Goal: Task Accomplishment & Management: Manage account settings

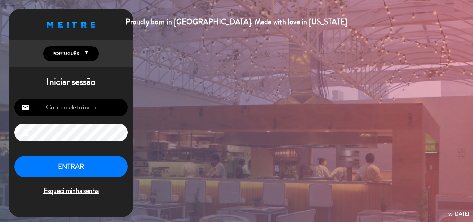
type input "[EMAIL_ADDRESS][DOMAIN_NAME]"
click at [72, 165] on button "ENTRAR" at bounding box center [70, 167] width 113 height 22
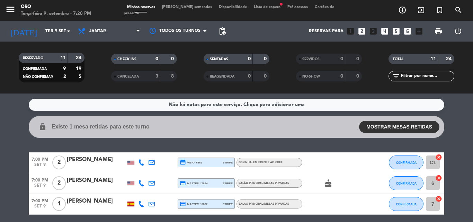
click at [250, 9] on span "Lista de espera fiber_manual_record" at bounding box center [267, 7] width 34 height 4
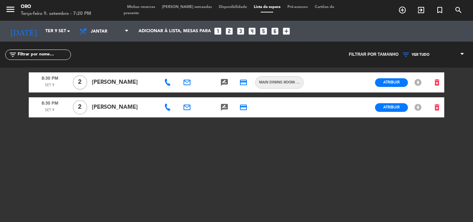
click at [144, 9] on span "Minhas reservas" at bounding box center [140, 7] width 35 height 4
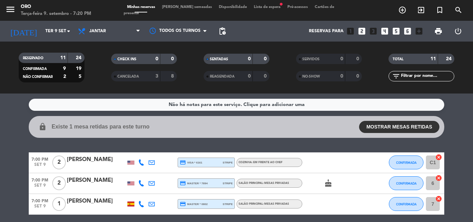
scroll to position [69, 0]
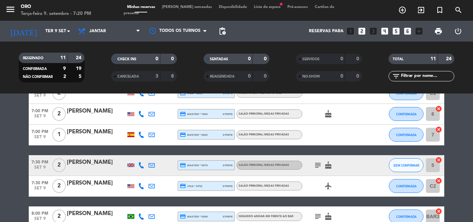
click at [250, 9] on span "Lista de espera fiber_manual_record" at bounding box center [267, 7] width 34 height 4
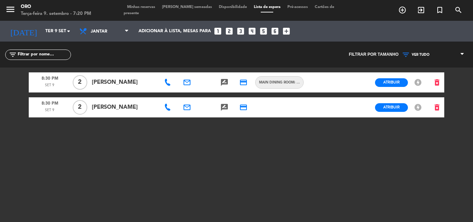
click at [142, 9] on span "Minhas reservas" at bounding box center [140, 7] width 35 height 4
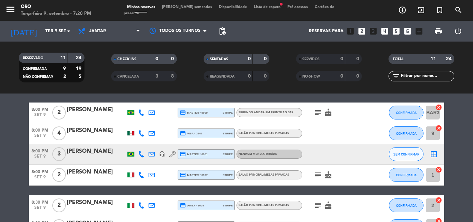
scroll to position [208, 0]
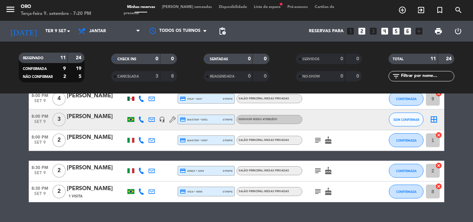
click at [316, 191] on icon "subject" at bounding box center [317, 191] width 8 height 8
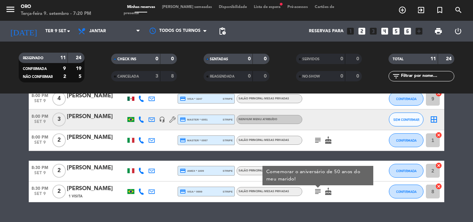
click at [316, 191] on icon "subject" at bounding box center [317, 191] width 8 height 8
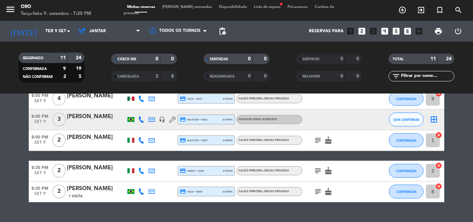
click at [318, 170] on icon "subject" at bounding box center [317, 170] width 8 height 8
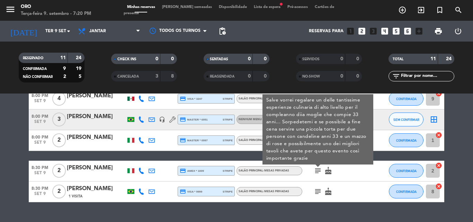
click at [318, 170] on icon "subject" at bounding box center [317, 170] width 8 height 8
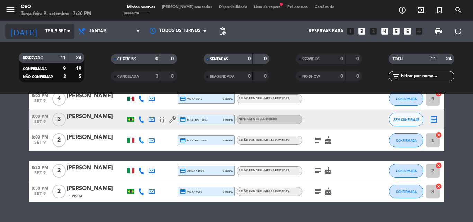
click at [68, 31] on icon "arrow_drop_down" at bounding box center [68, 31] width 8 height 8
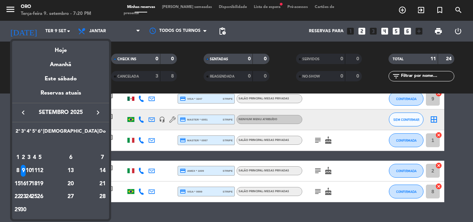
click at [31, 170] on div "10" at bounding box center [28, 171] width 5 height 12
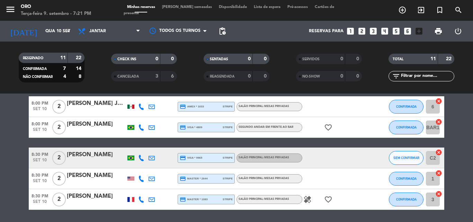
scroll to position [195, 0]
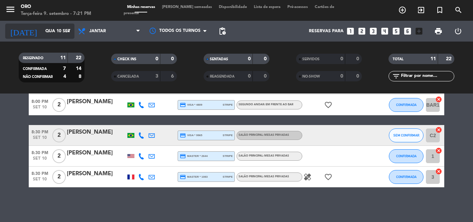
click at [68, 31] on icon "arrow_drop_down" at bounding box center [68, 31] width 8 height 8
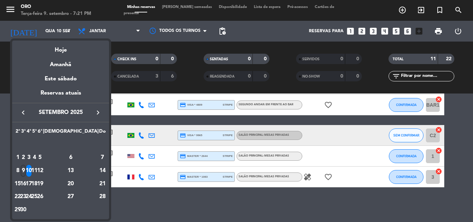
click at [26, 168] on div "9" at bounding box center [23, 171] width 5 height 12
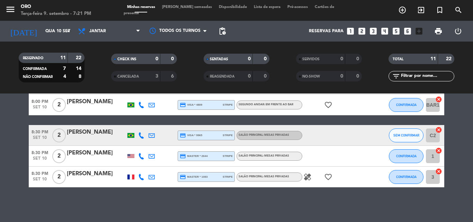
type input "Ter 9 set"
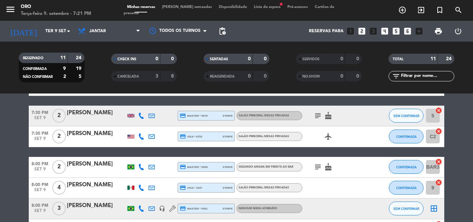
scroll to position [49, 0]
